Goal: Task Accomplishment & Management: Manage account settings

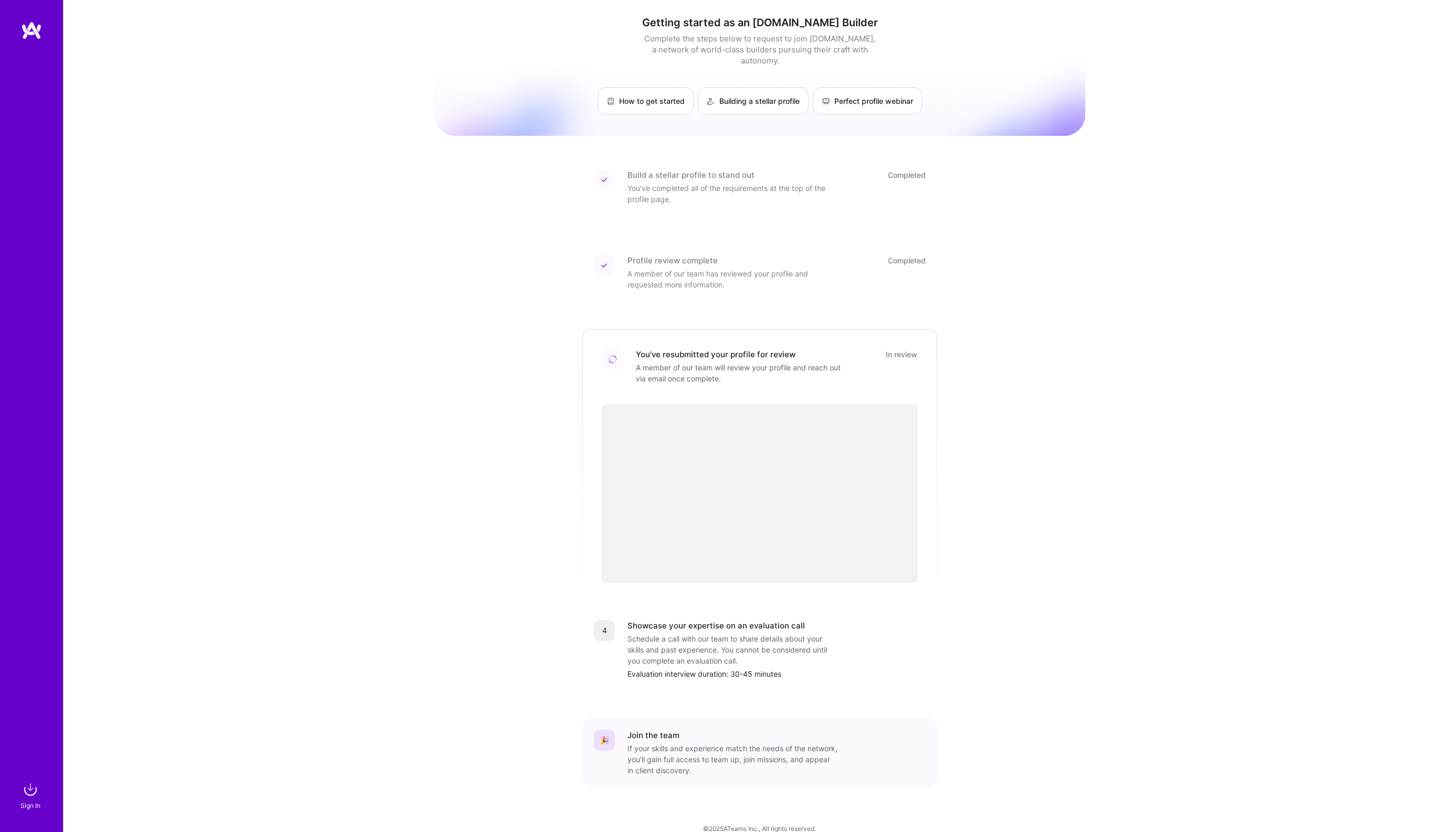
scroll to position [3, 0]
click at [30, 795] on img at bounding box center [30, 790] width 21 height 21
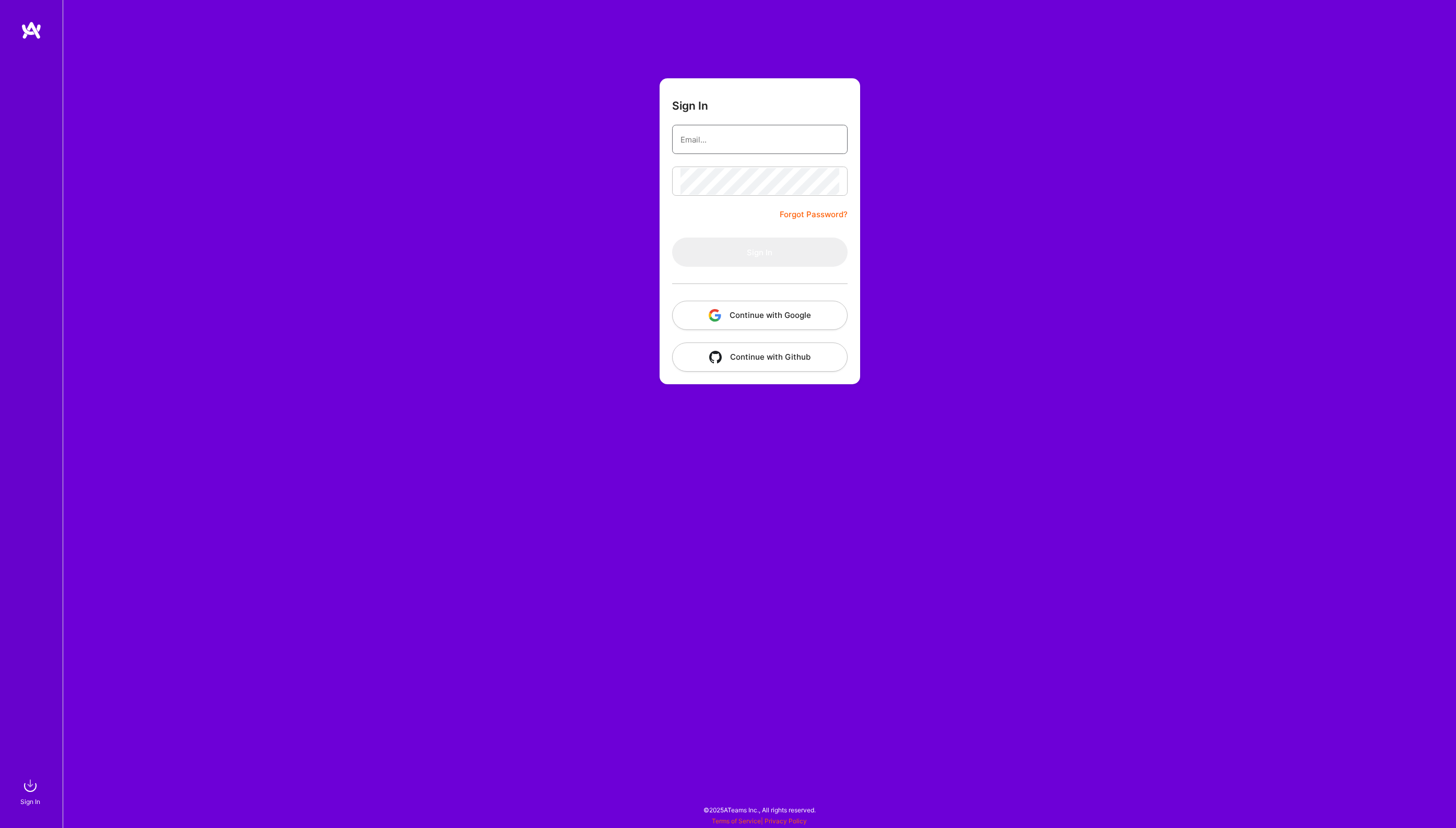
click at [748, 134] on input "email" at bounding box center [759, 140] width 159 height 27
type input "[EMAIL_ADDRESS][DOMAIN_NAME]"
click at [0, 823] on nordpass-autofill-portal at bounding box center [0, 823] width 0 height 0
click at [746, 248] on button "Sign In" at bounding box center [760, 252] width 176 height 29
